Goal: Check status: Check status

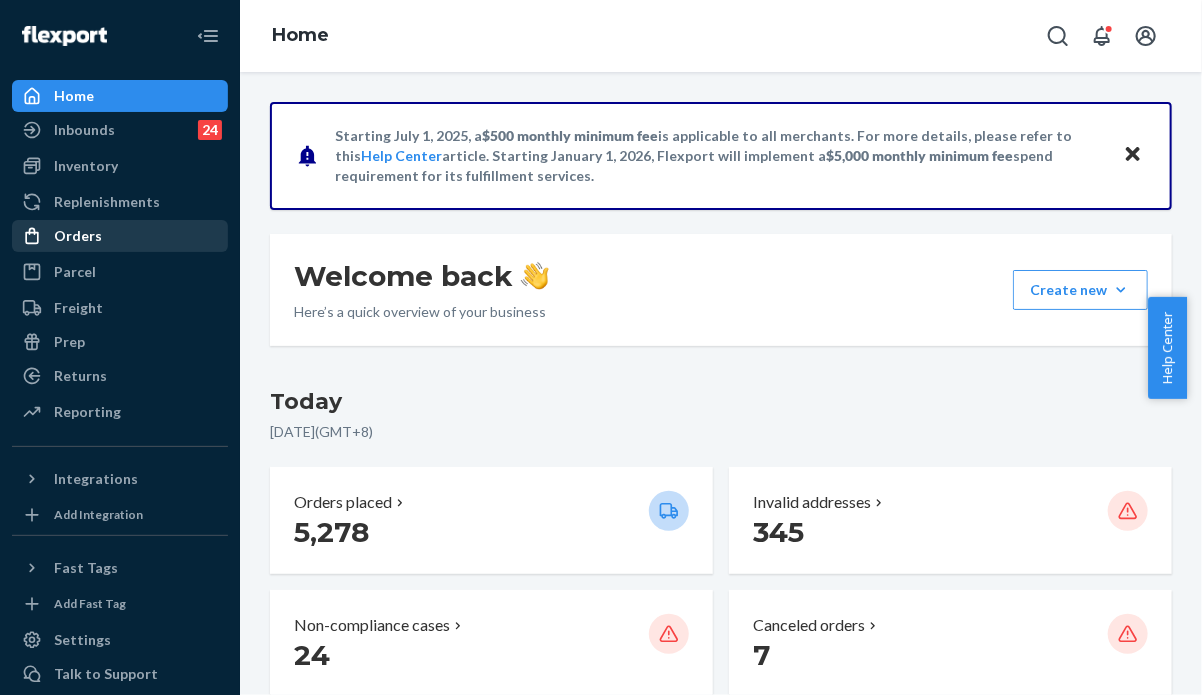
click at [72, 235] on div "Orders" at bounding box center [78, 236] width 48 height 20
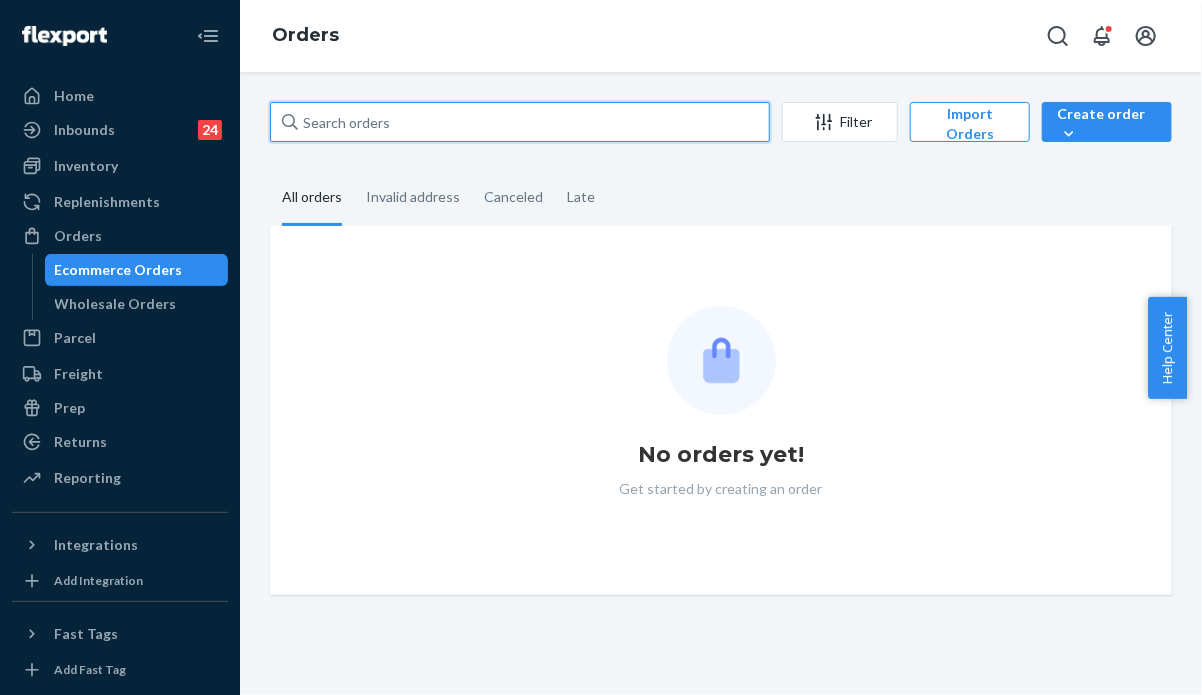
click at [410, 122] on input "text" at bounding box center [520, 122] width 500 height 40
paste input "254132835"
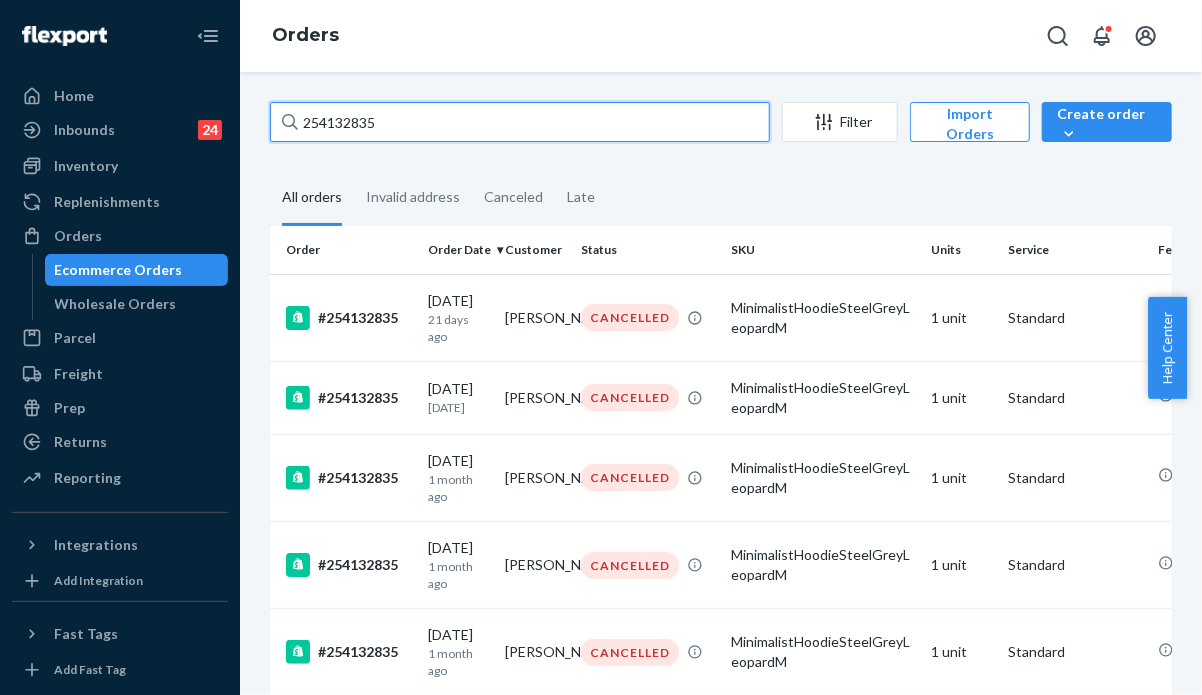
drag, startPoint x: 393, startPoint y: 122, endPoint x: 243, endPoint y: 104, distance: 151.0
click at [243, 104] on div "254132835 Filter Import Orders Create order Ecommerce order Removal order All o…" at bounding box center [721, 383] width 962 height 623
paste input "5170632 Complete"
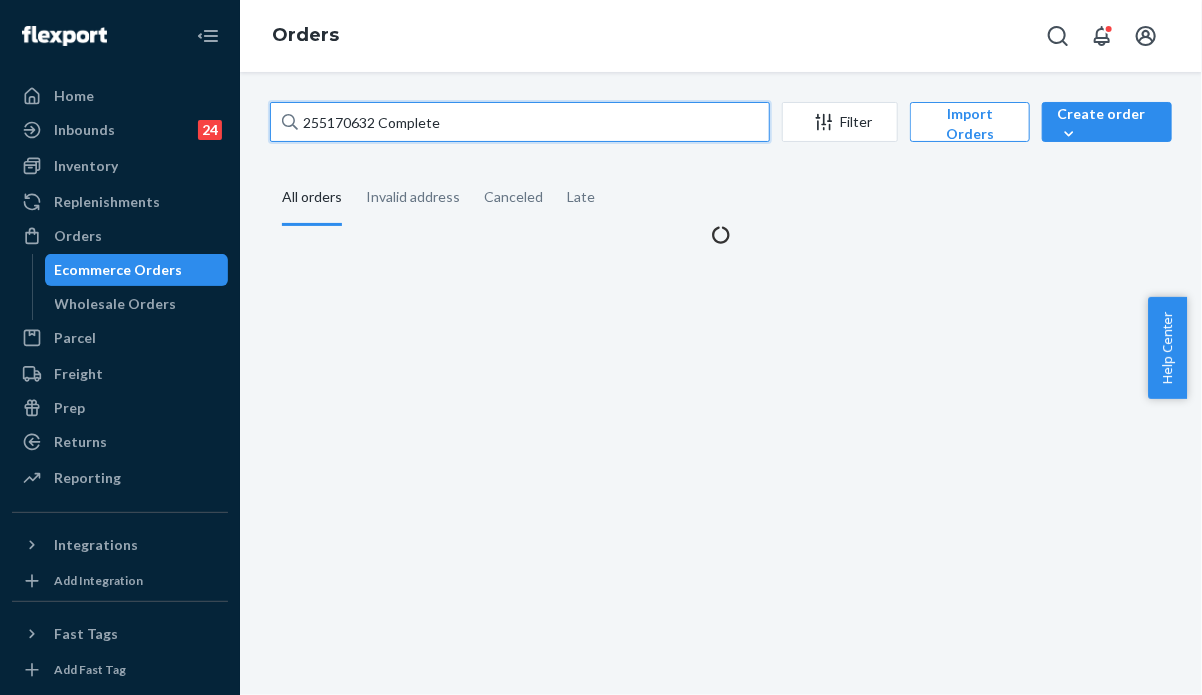
drag, startPoint x: 426, startPoint y: 120, endPoint x: 376, endPoint y: 123, distance: 50.1
click at [376, 123] on input "255170632 Complete" at bounding box center [520, 122] width 500 height 40
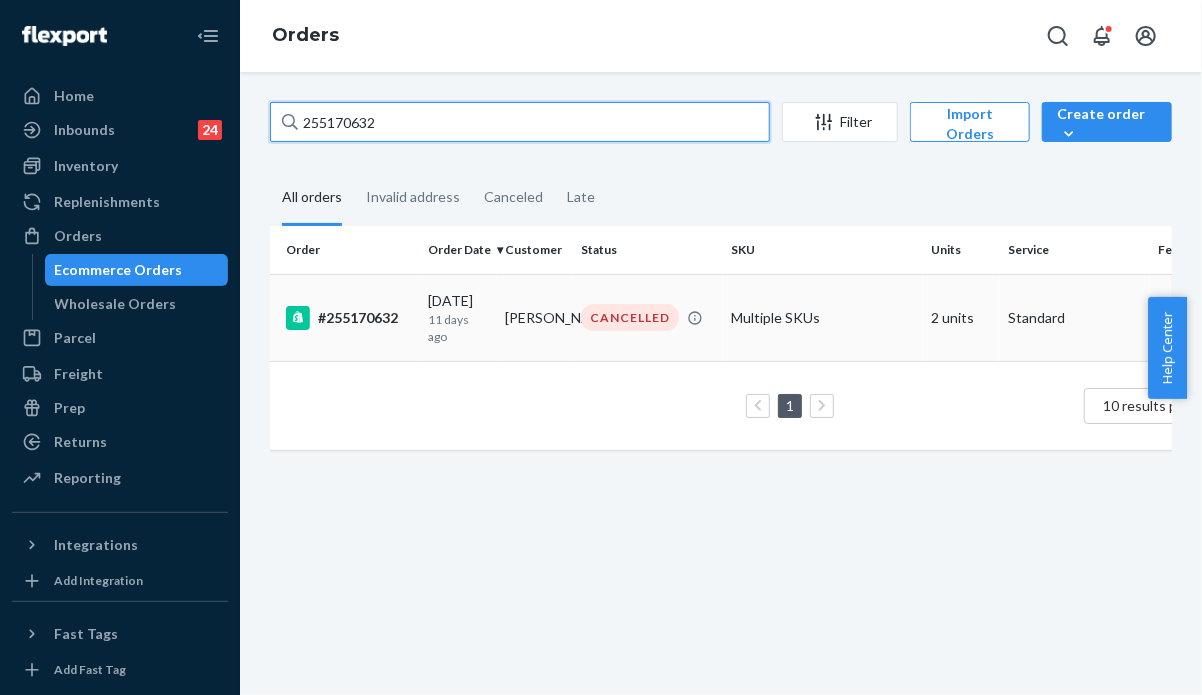
type input "255170632"
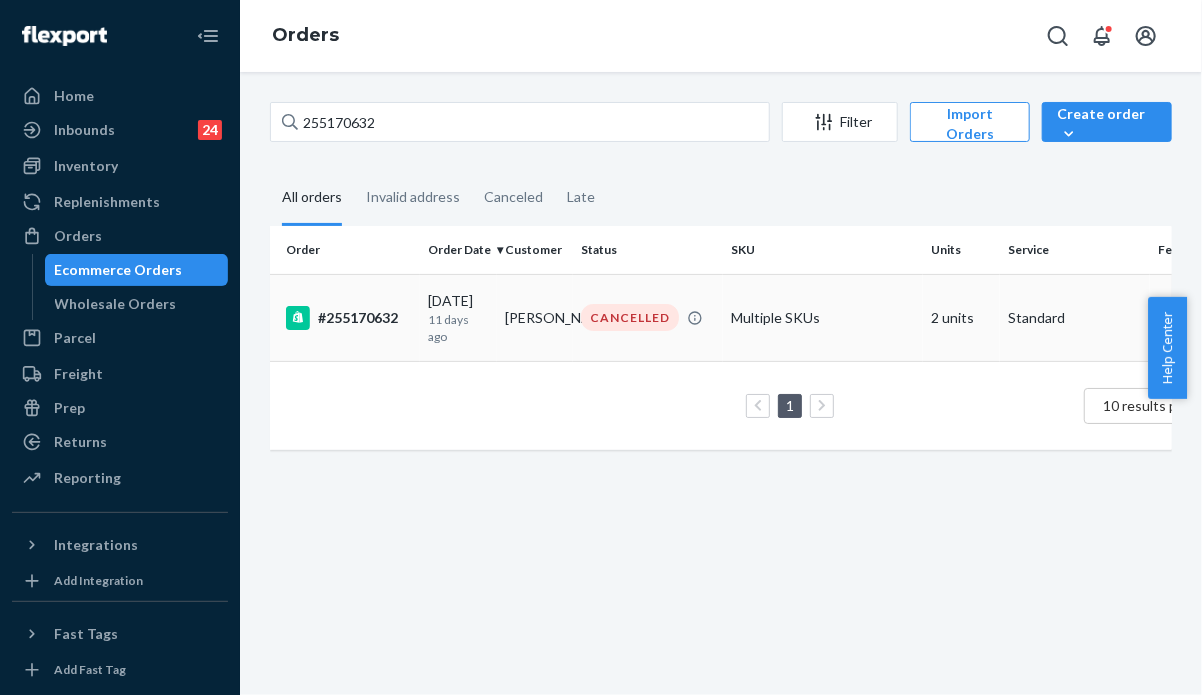
click at [466, 327] on p "11 days ago" at bounding box center [458, 328] width 61 height 34
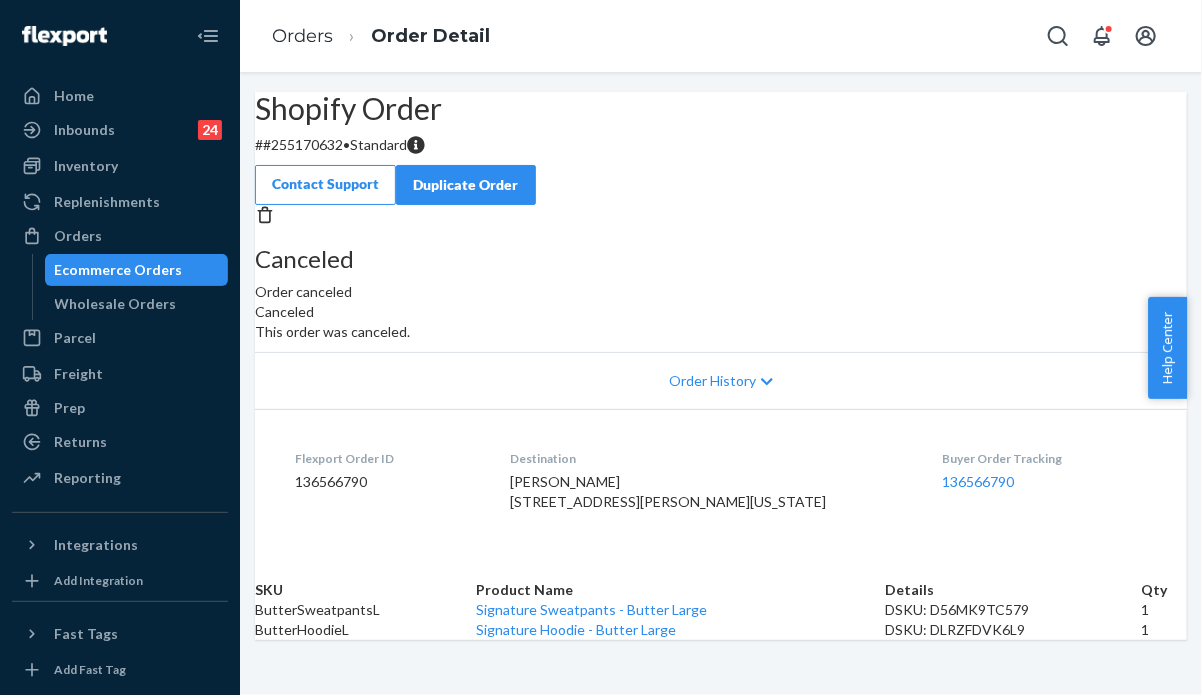
drag, startPoint x: 88, startPoint y: 231, endPoint x: 177, endPoint y: 218, distance: 89.9
click at [88, 232] on div "Orders" at bounding box center [78, 236] width 48 height 20
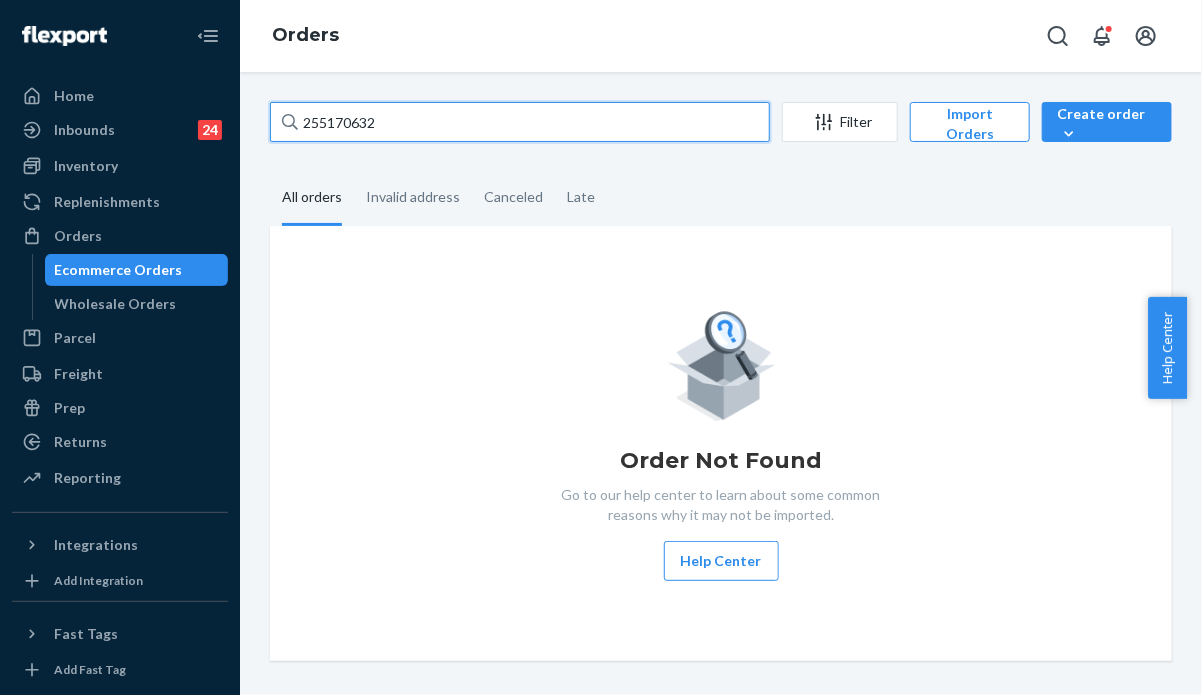
drag, startPoint x: 390, startPoint y: 122, endPoint x: 244, endPoint y: 113, distance: 146.2
click at [244, 113] on div "255170632 Filter Import Orders Create order Ecommerce order Removal order All o…" at bounding box center [721, 383] width 962 height 623
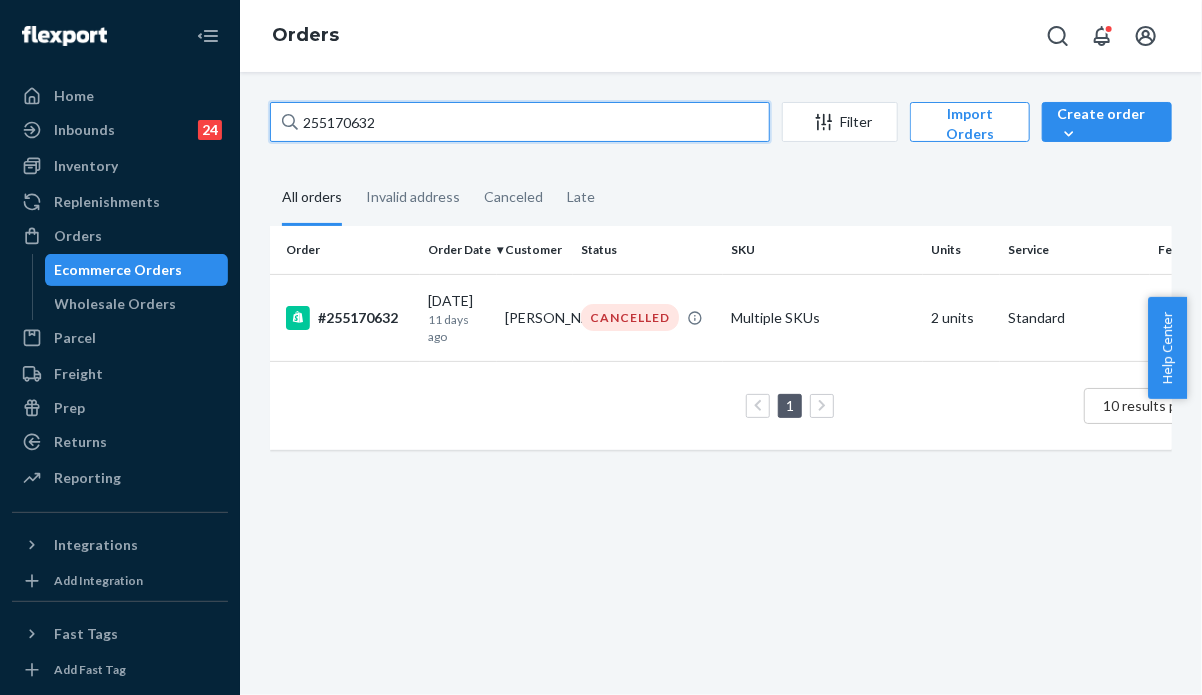
paste input "068740"
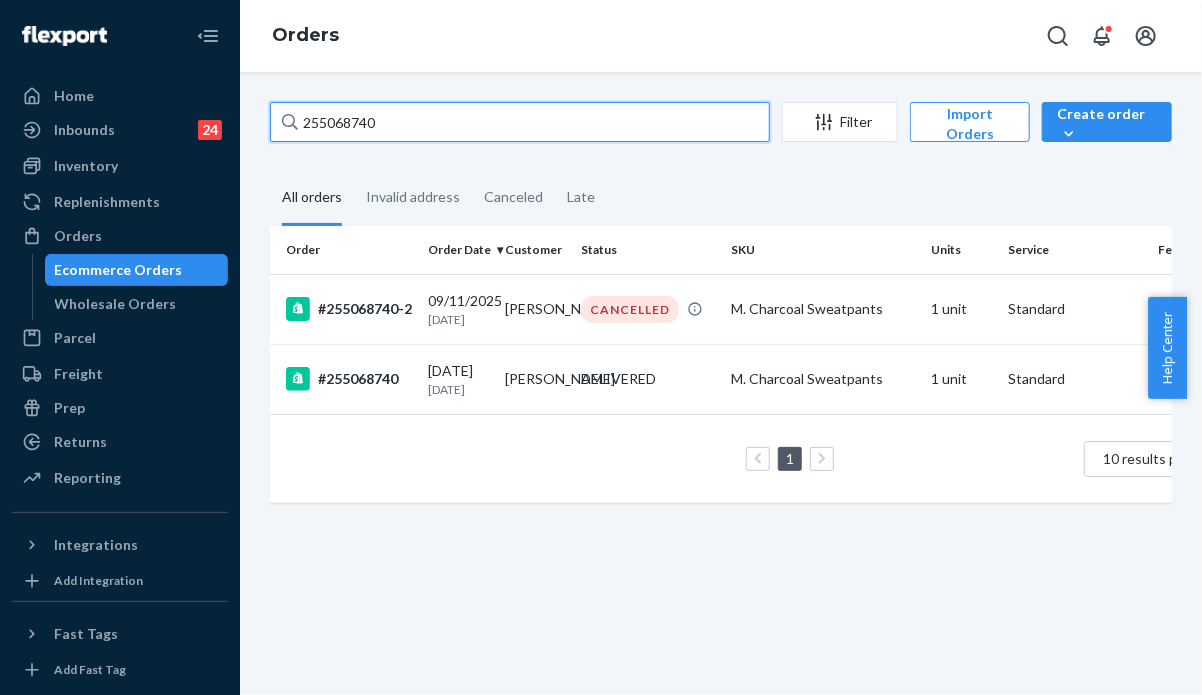
drag, startPoint x: 410, startPoint y: 119, endPoint x: 267, endPoint y: 116, distance: 143.0
click at [267, 116] on div "255068740 Filter Import Orders Create order Ecommerce order Removal order All o…" at bounding box center [721, 312] width 932 height 421
paste input "04912 Complete"
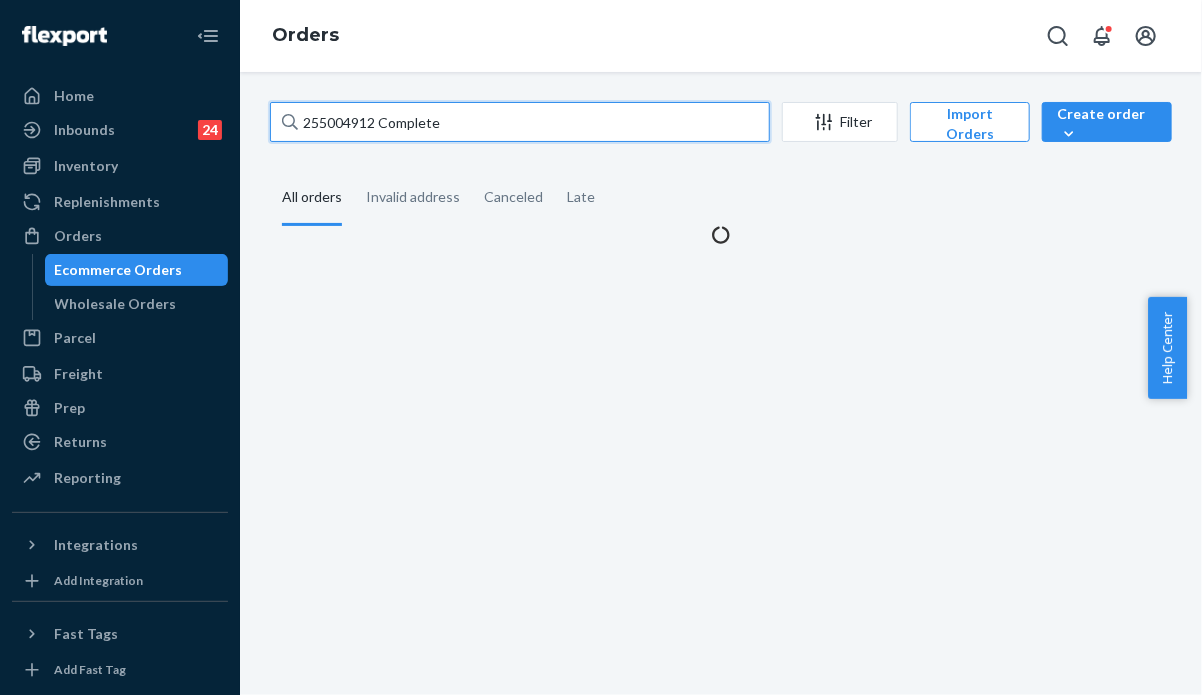
drag, startPoint x: 423, startPoint y: 119, endPoint x: 383, endPoint y: 114, distance: 40.3
click at [383, 114] on input "255004912 Complete" at bounding box center [520, 122] width 500 height 40
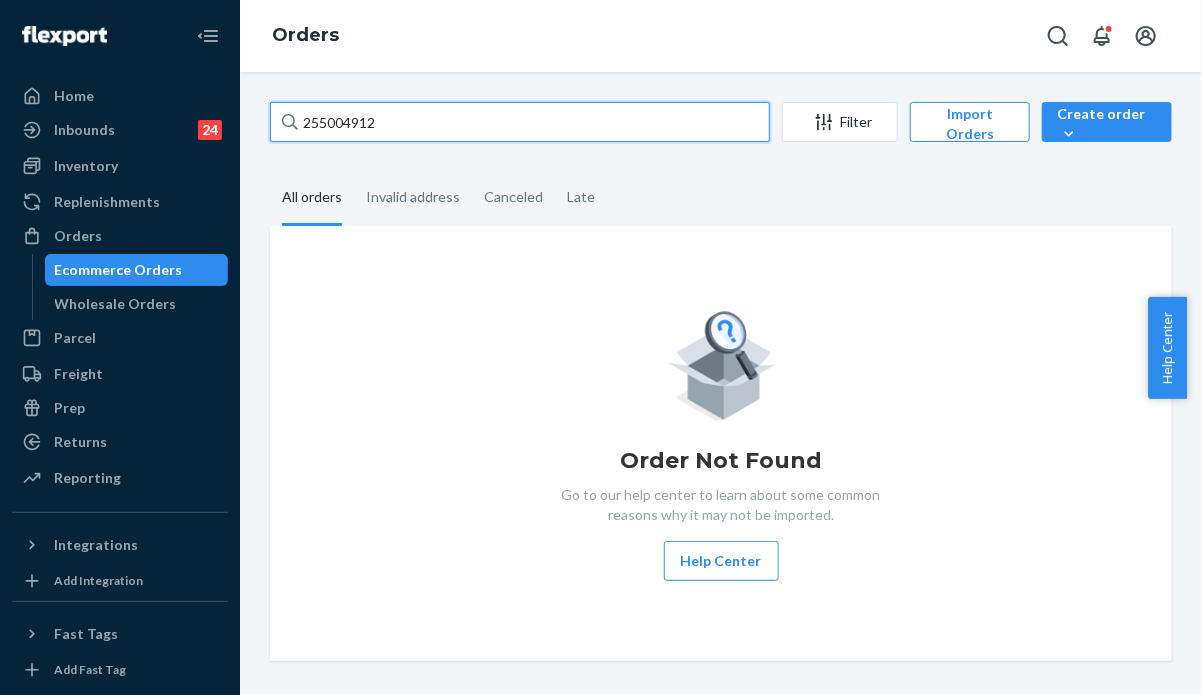
click at [396, 123] on input "255004912" at bounding box center [520, 122] width 500 height 40
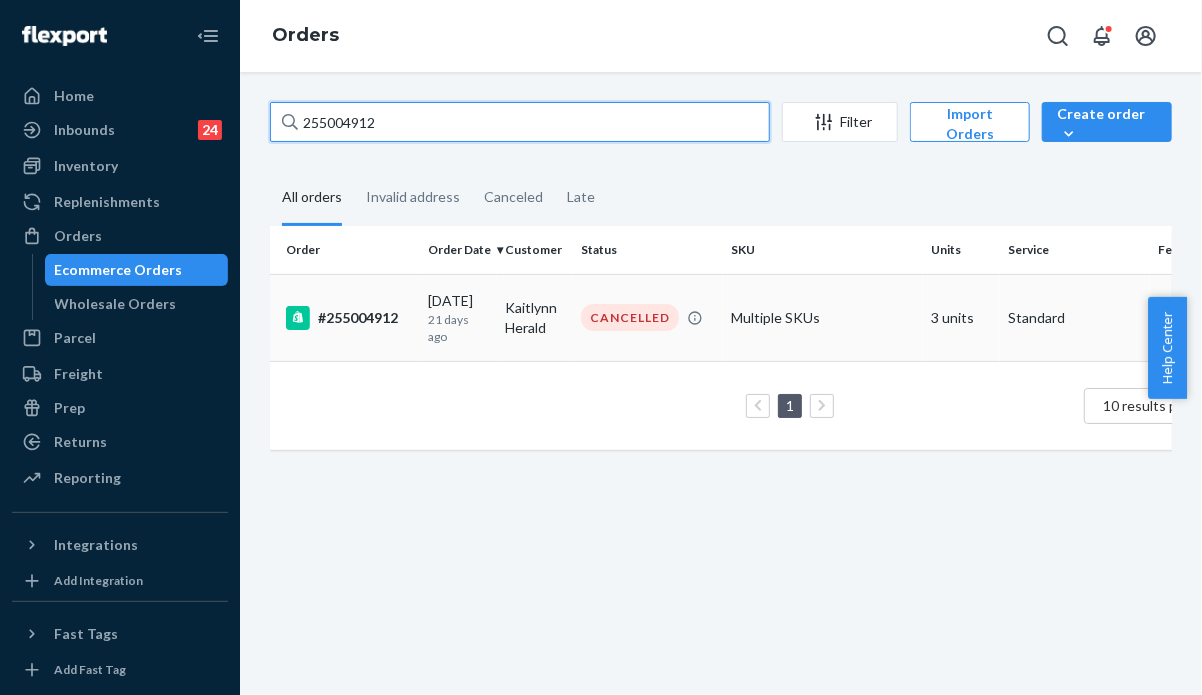
type input "255004912"
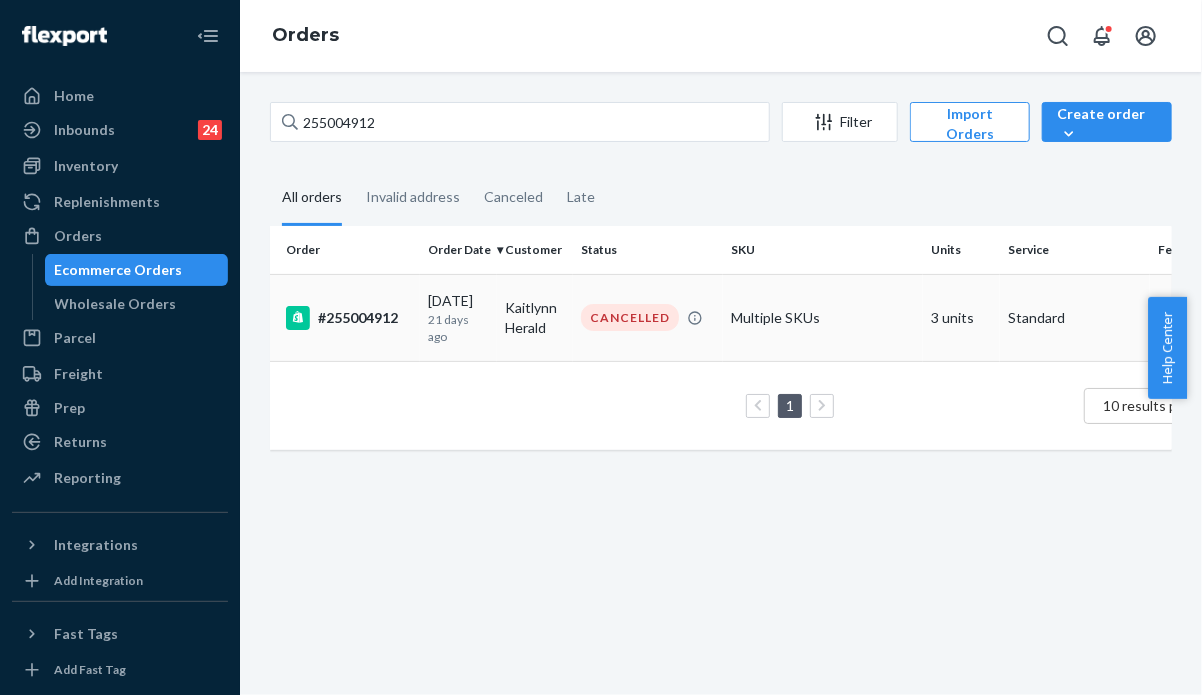
click at [455, 319] on p "21 days ago" at bounding box center [458, 328] width 61 height 34
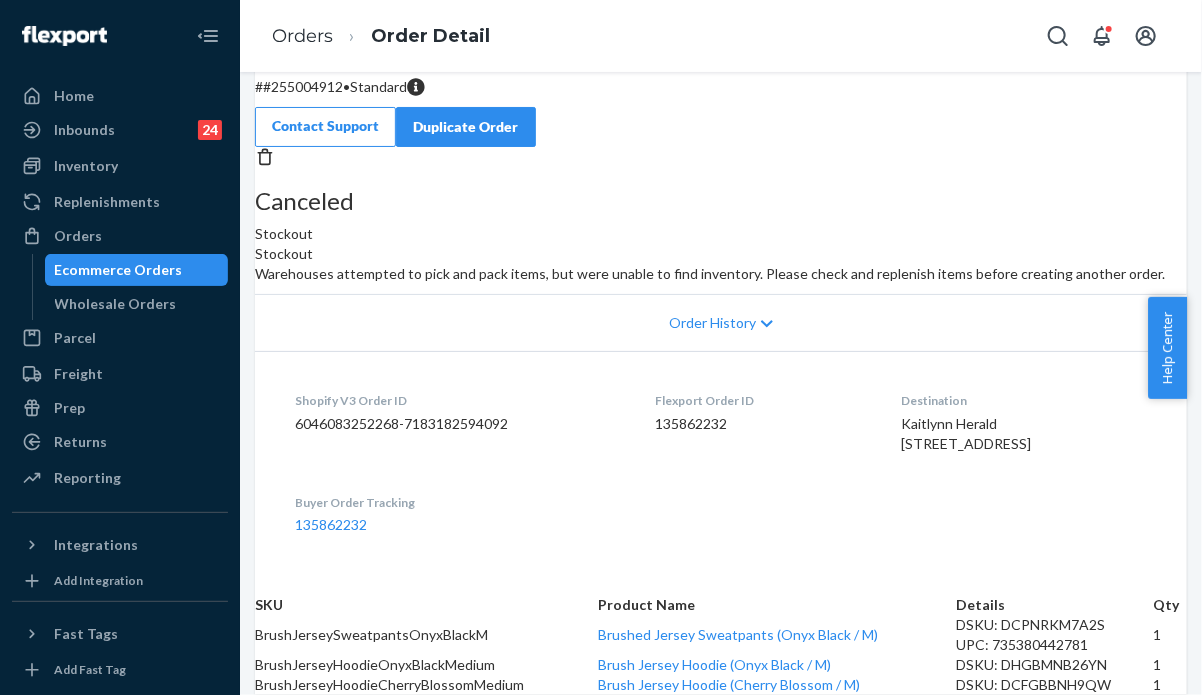
scroll to position [373, 0]
